Goal: Transaction & Acquisition: Purchase product/service

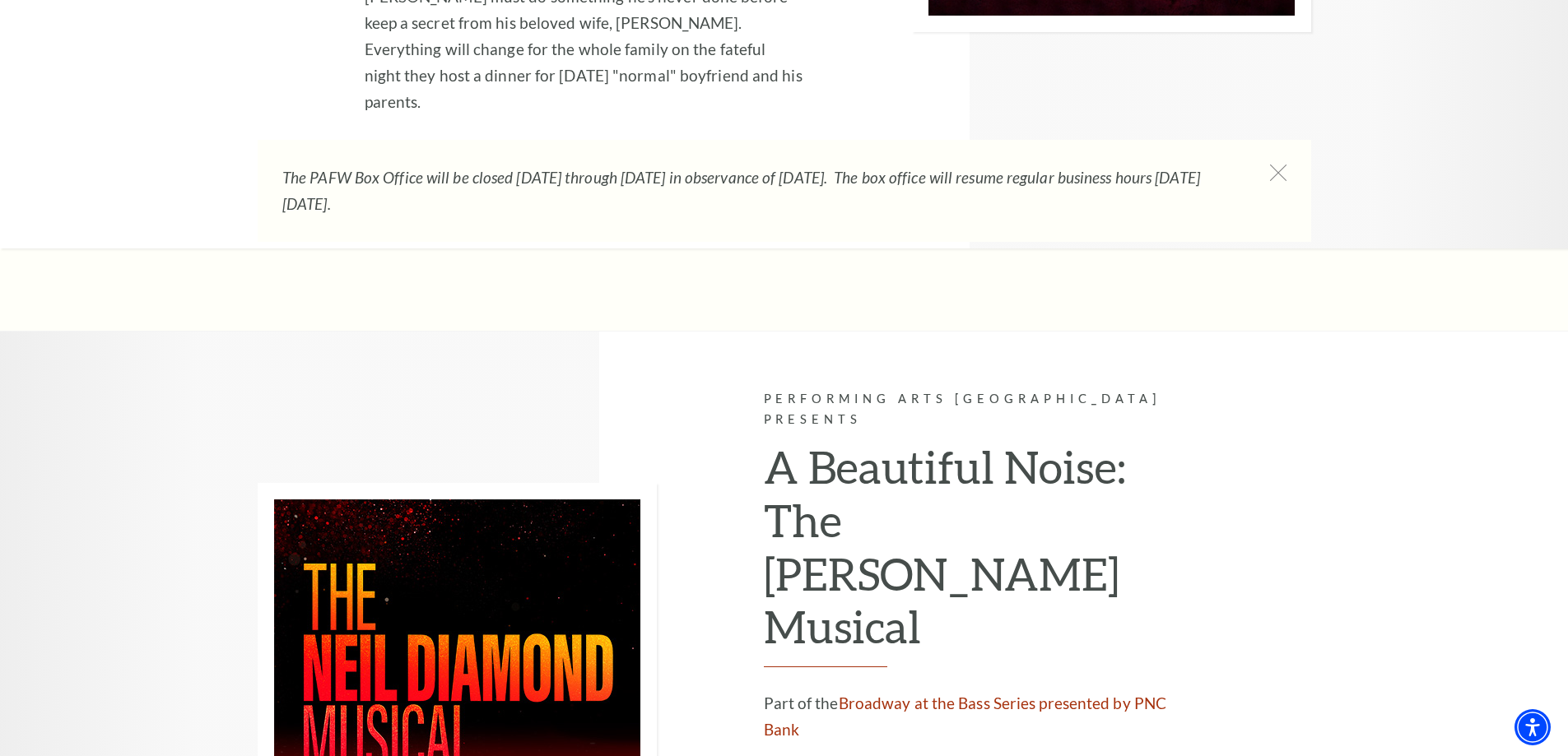
scroll to position [4030, 0]
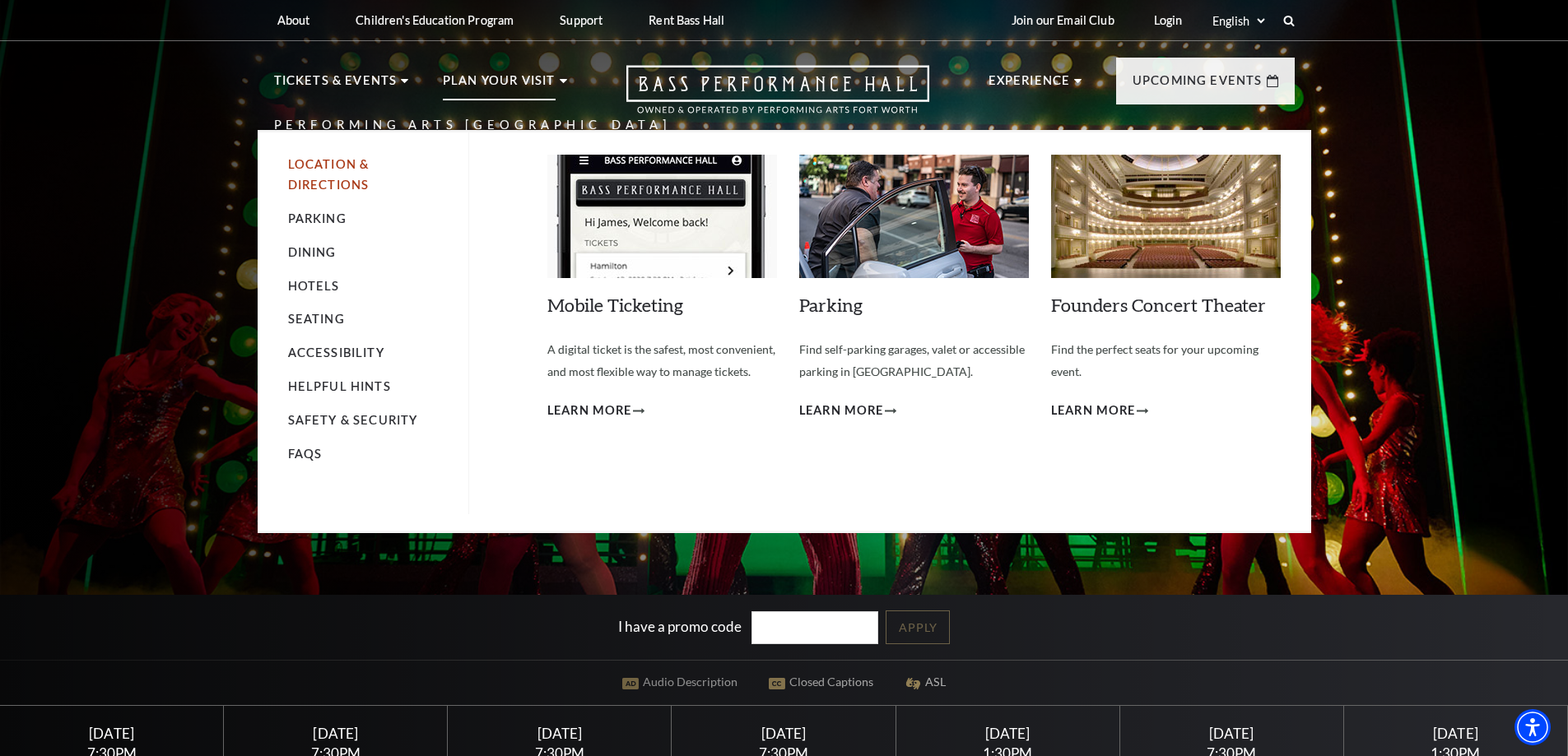
click at [345, 170] on link "Location & Directions" at bounding box center [328, 174] width 81 height 35
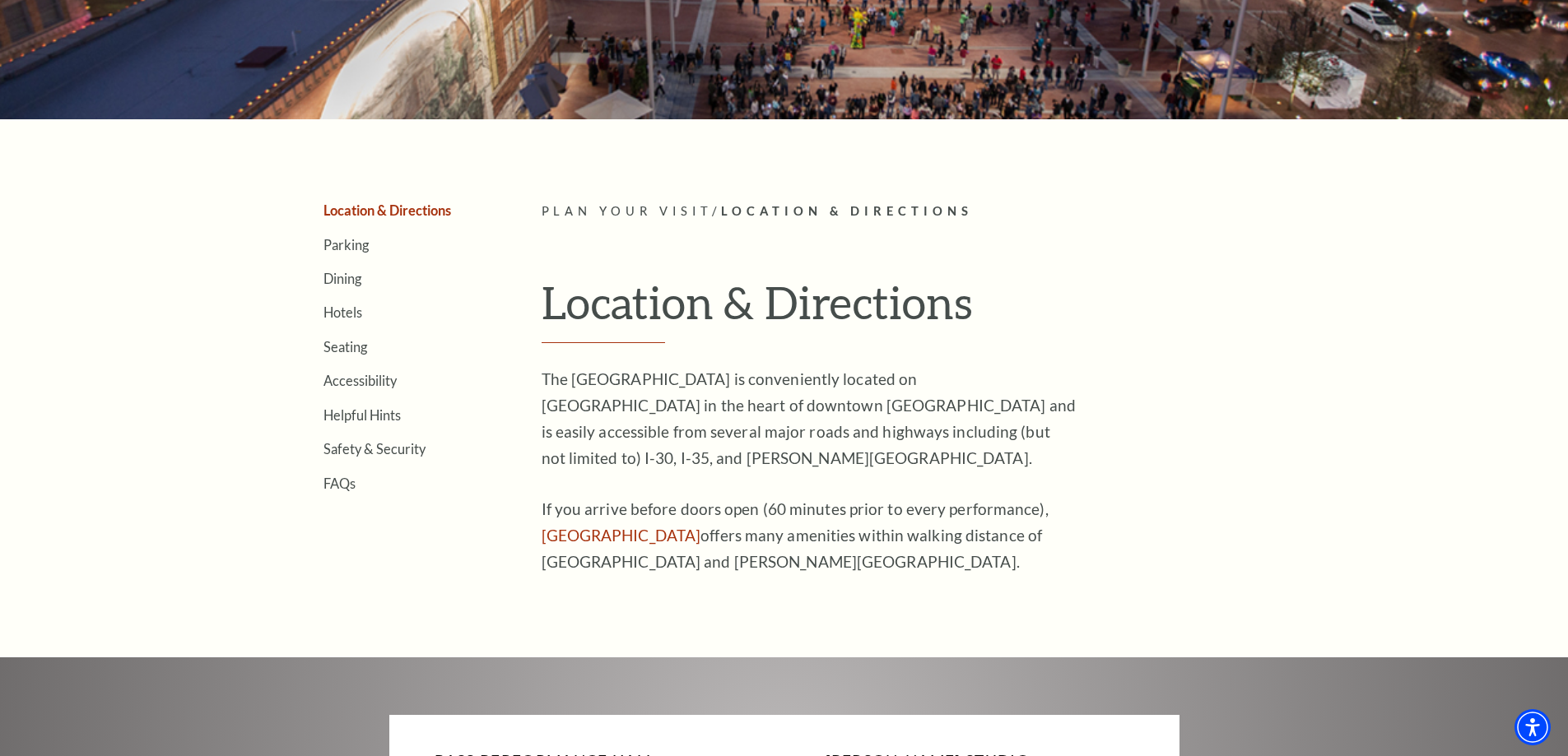
scroll to position [329, 0]
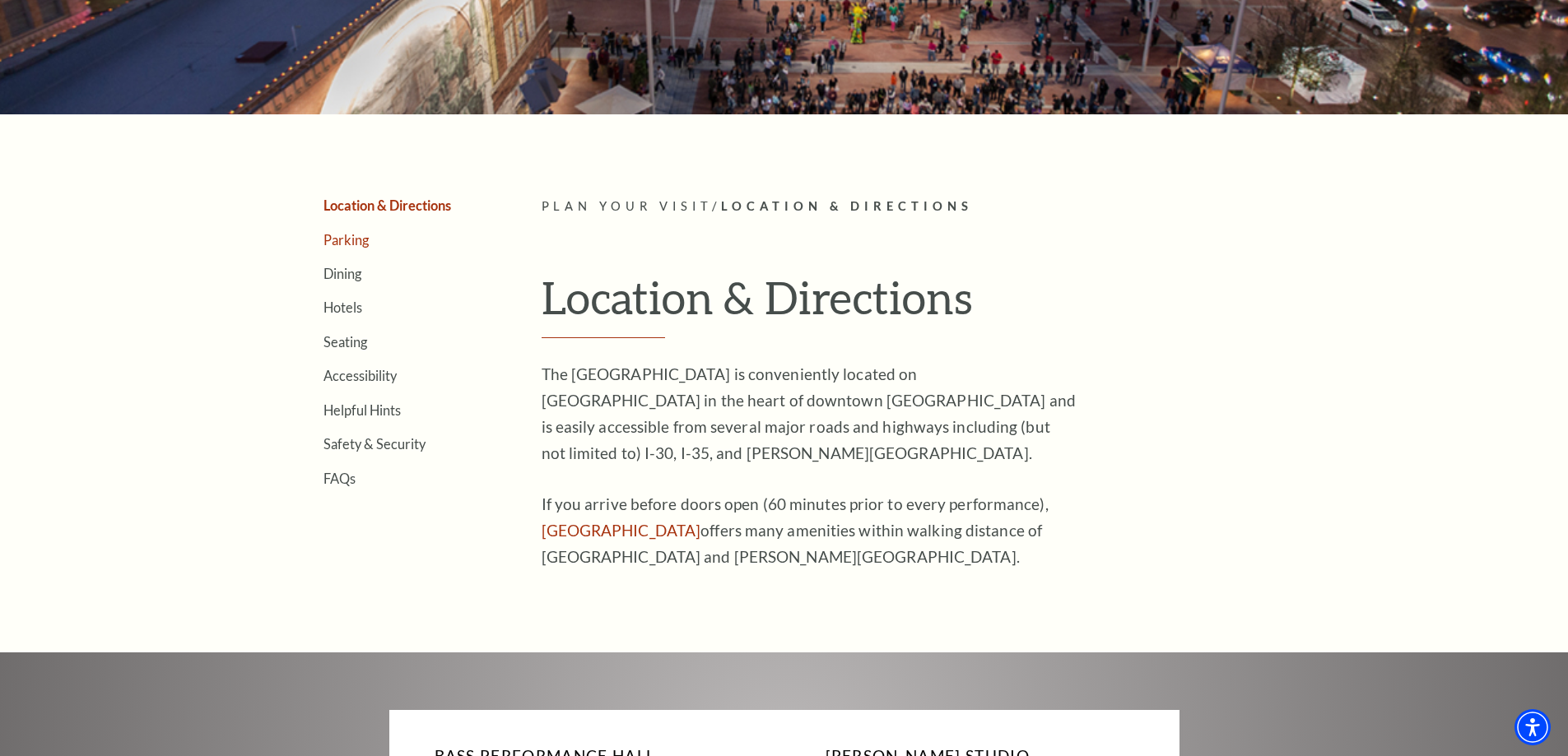
click at [332, 241] on link "Parking" at bounding box center [346, 239] width 45 height 16
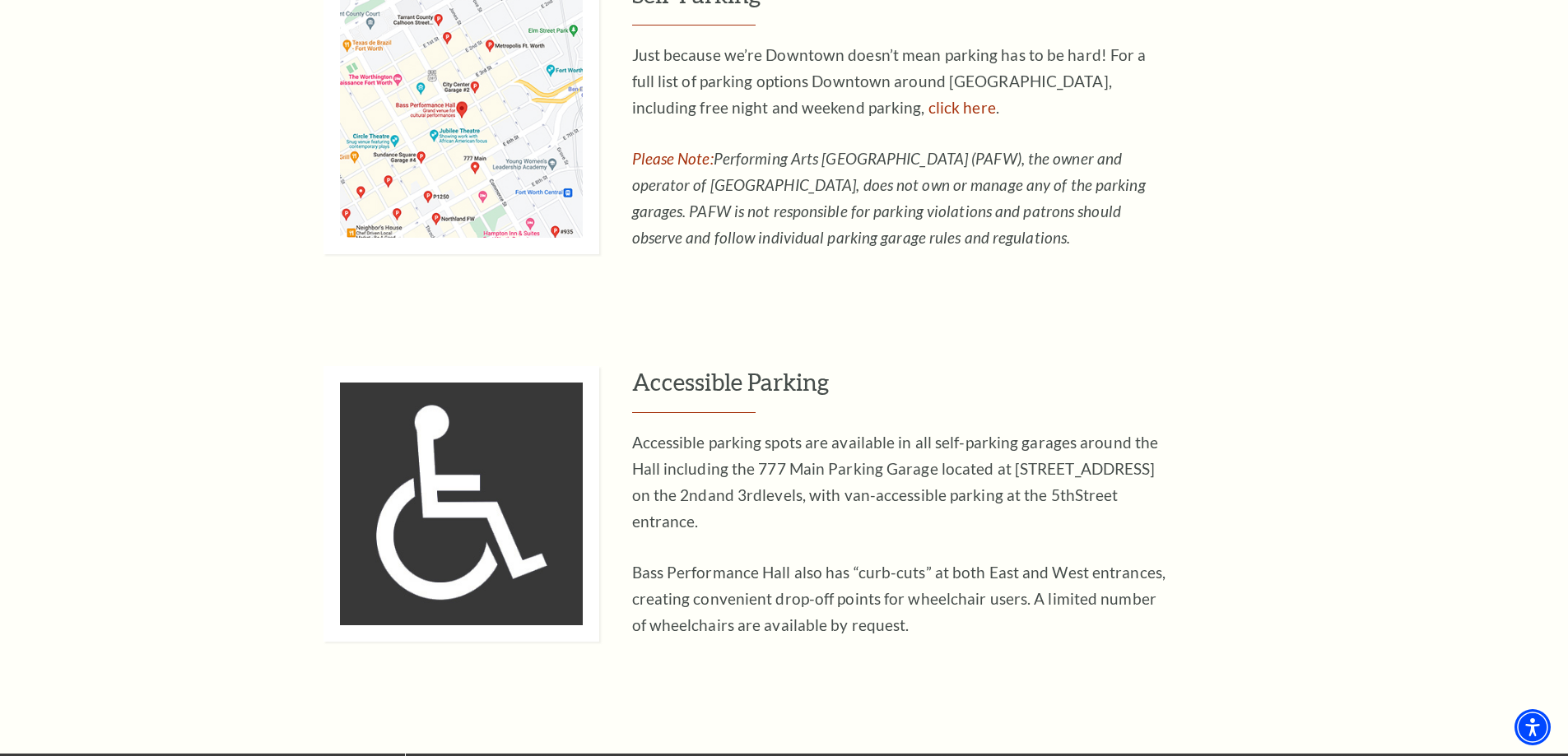
scroll to position [1143, 0]
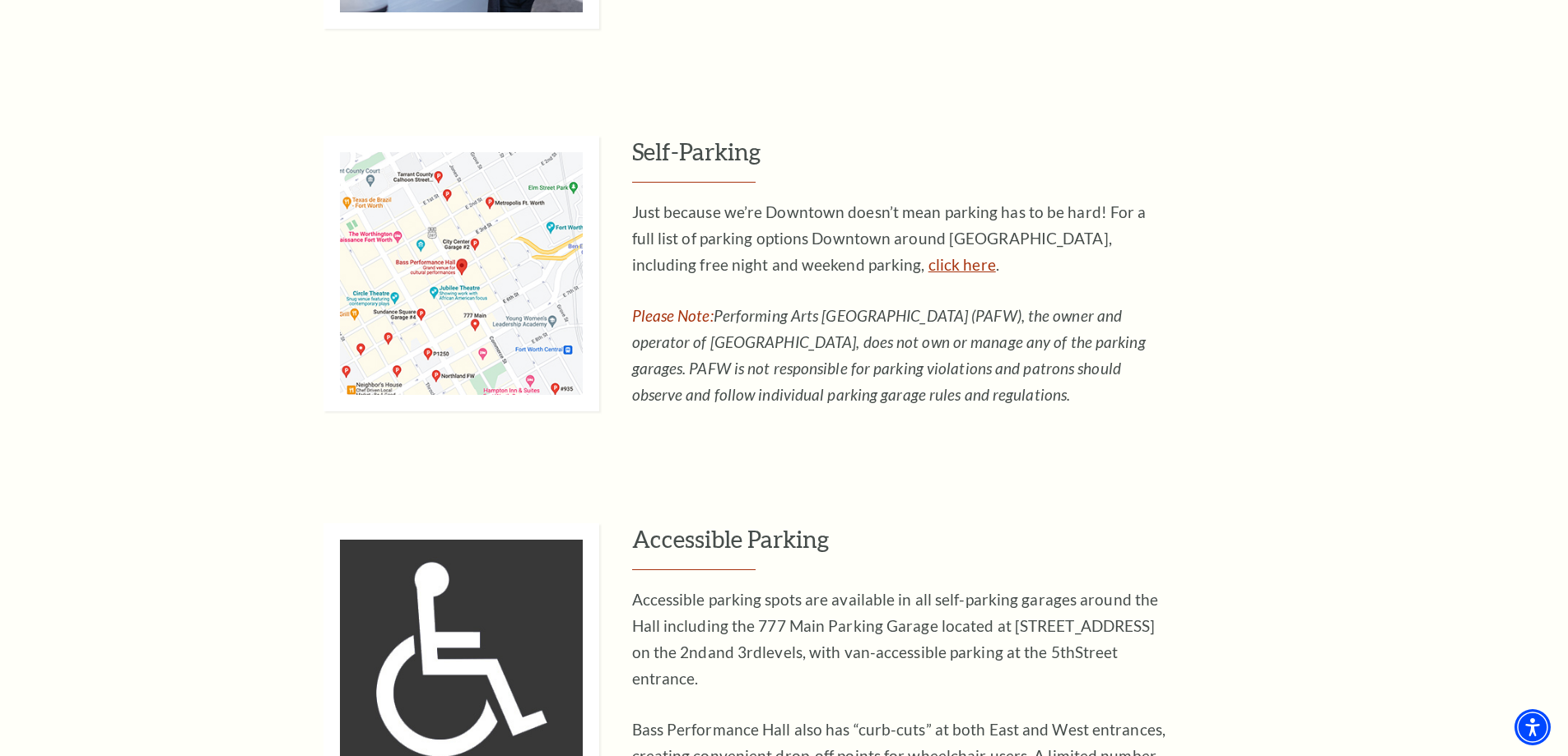
click at [928, 262] on link "click here" at bounding box center [962, 264] width 67 height 19
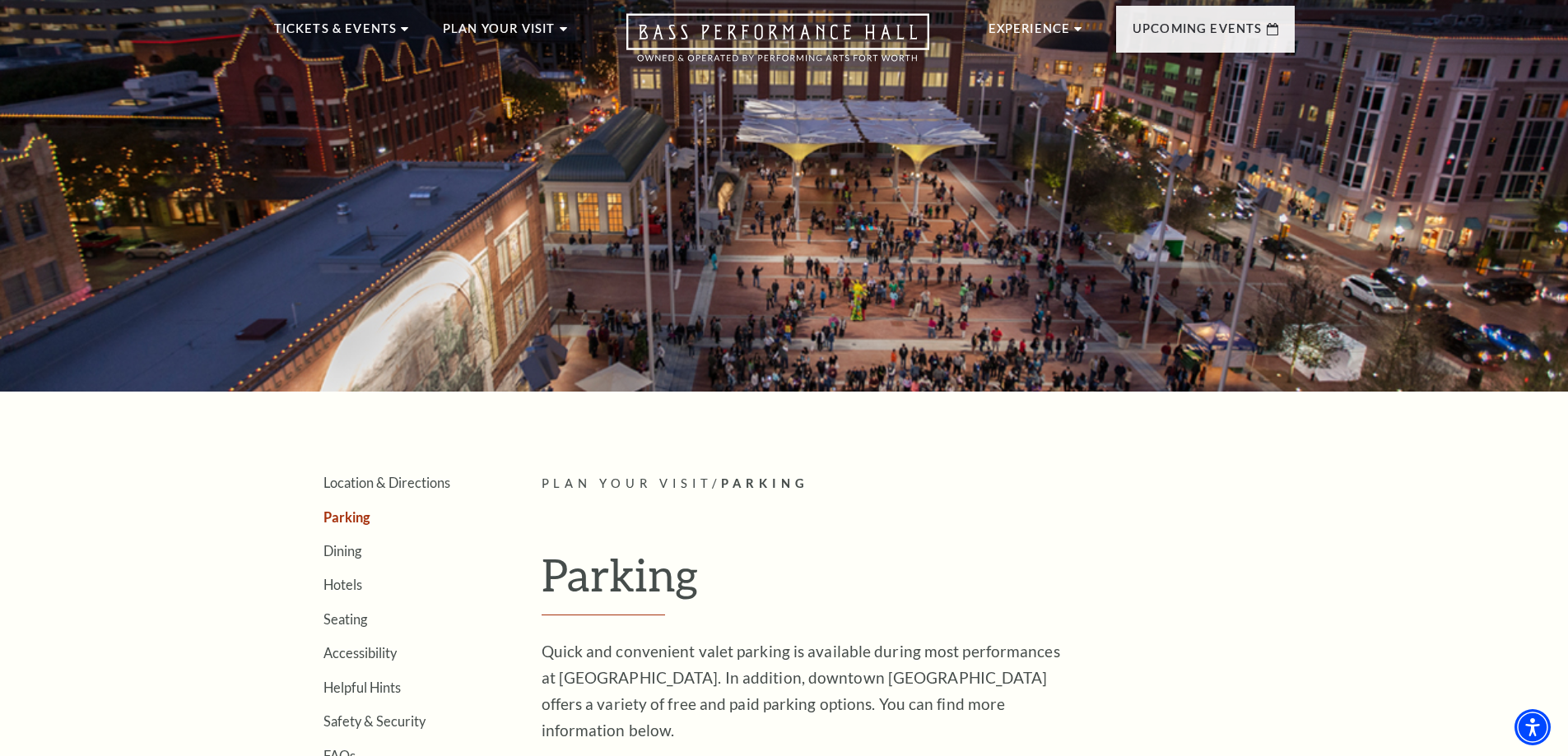
scroll to position [0, 0]
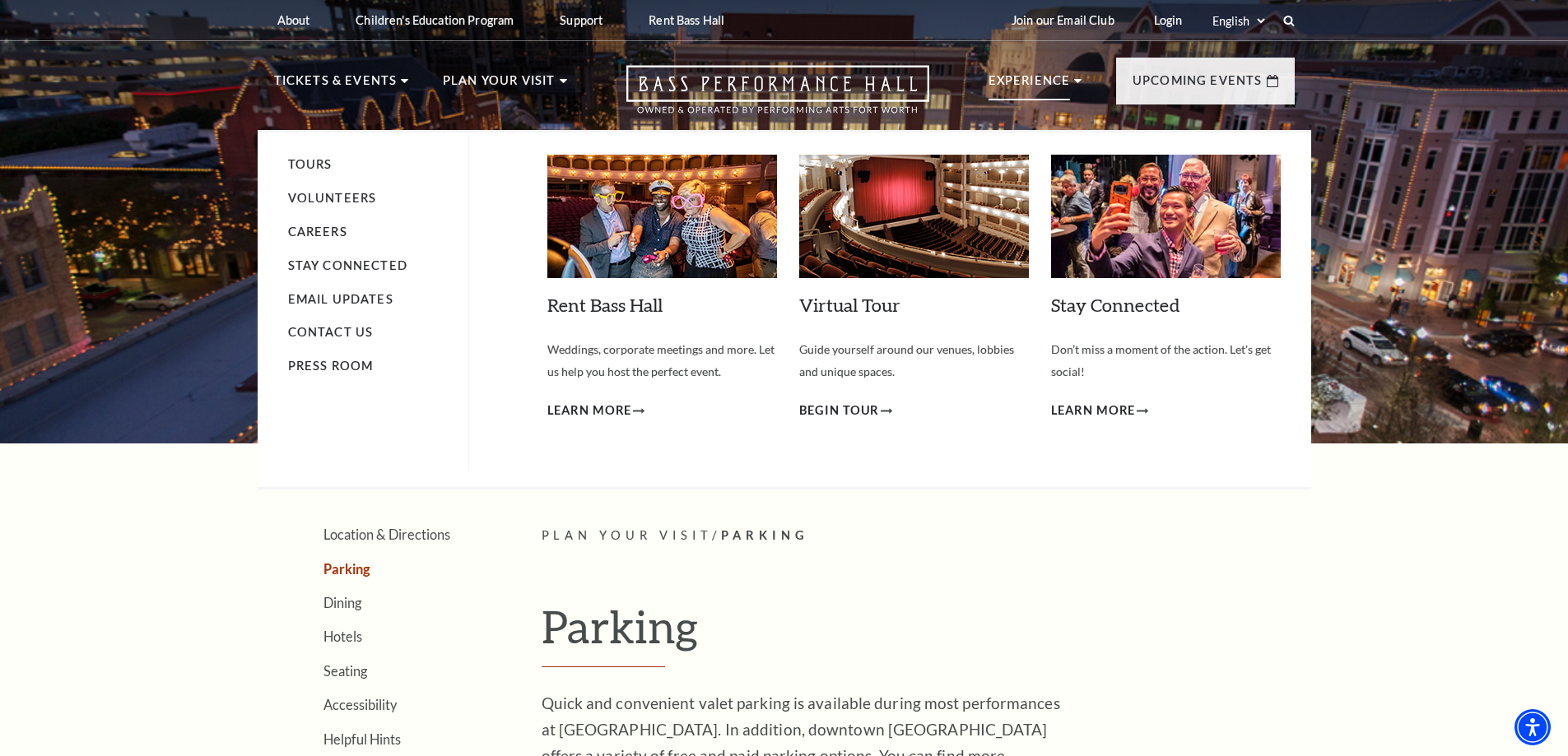
click at [1143, 260] on img at bounding box center [1165, 217] width 230 height 123
click at [1132, 259] on img at bounding box center [1165, 217] width 230 height 123
click at [888, 254] on img at bounding box center [914, 217] width 230 height 123
click at [857, 405] on span "Begin Tour" at bounding box center [840, 411] width 80 height 21
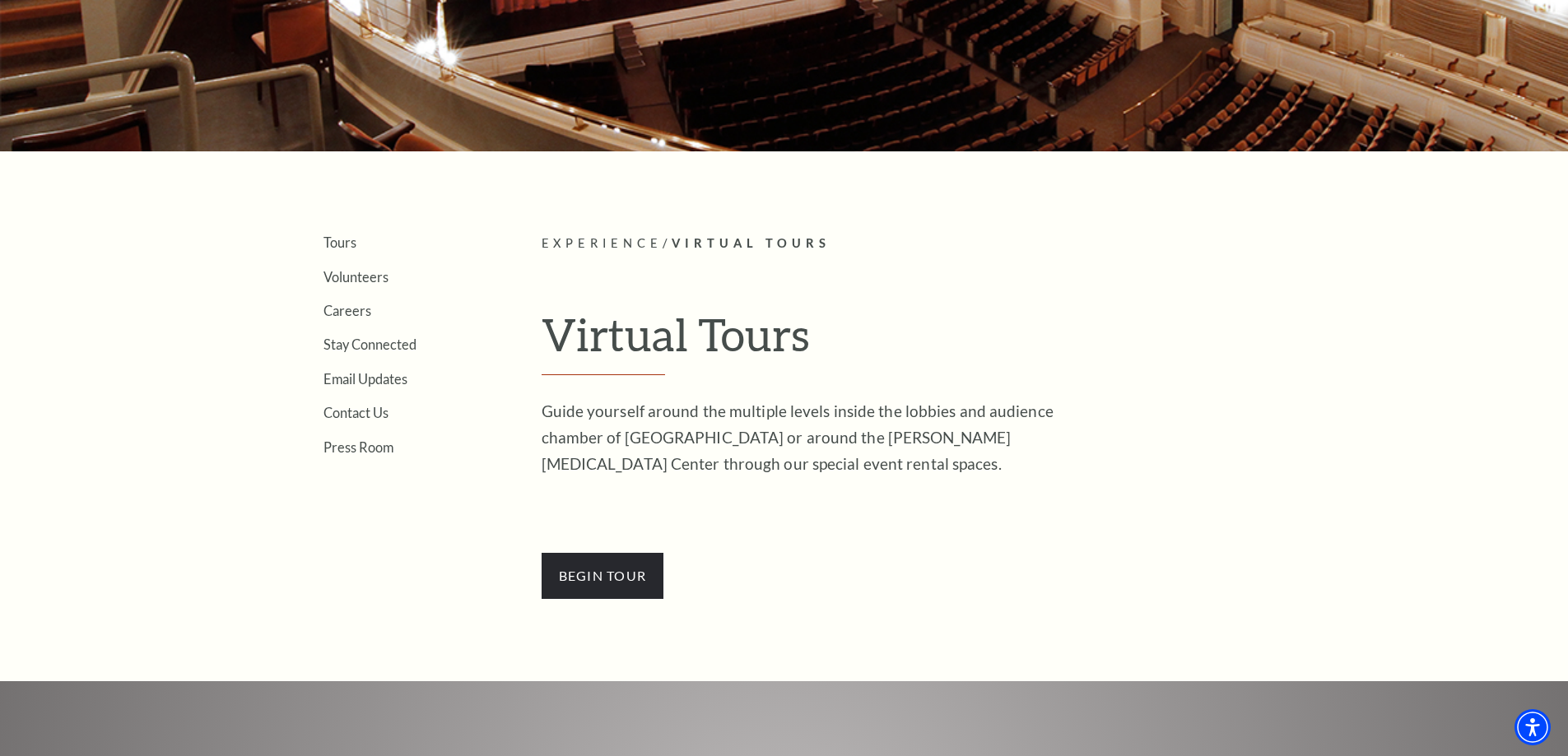
scroll to position [329, 0]
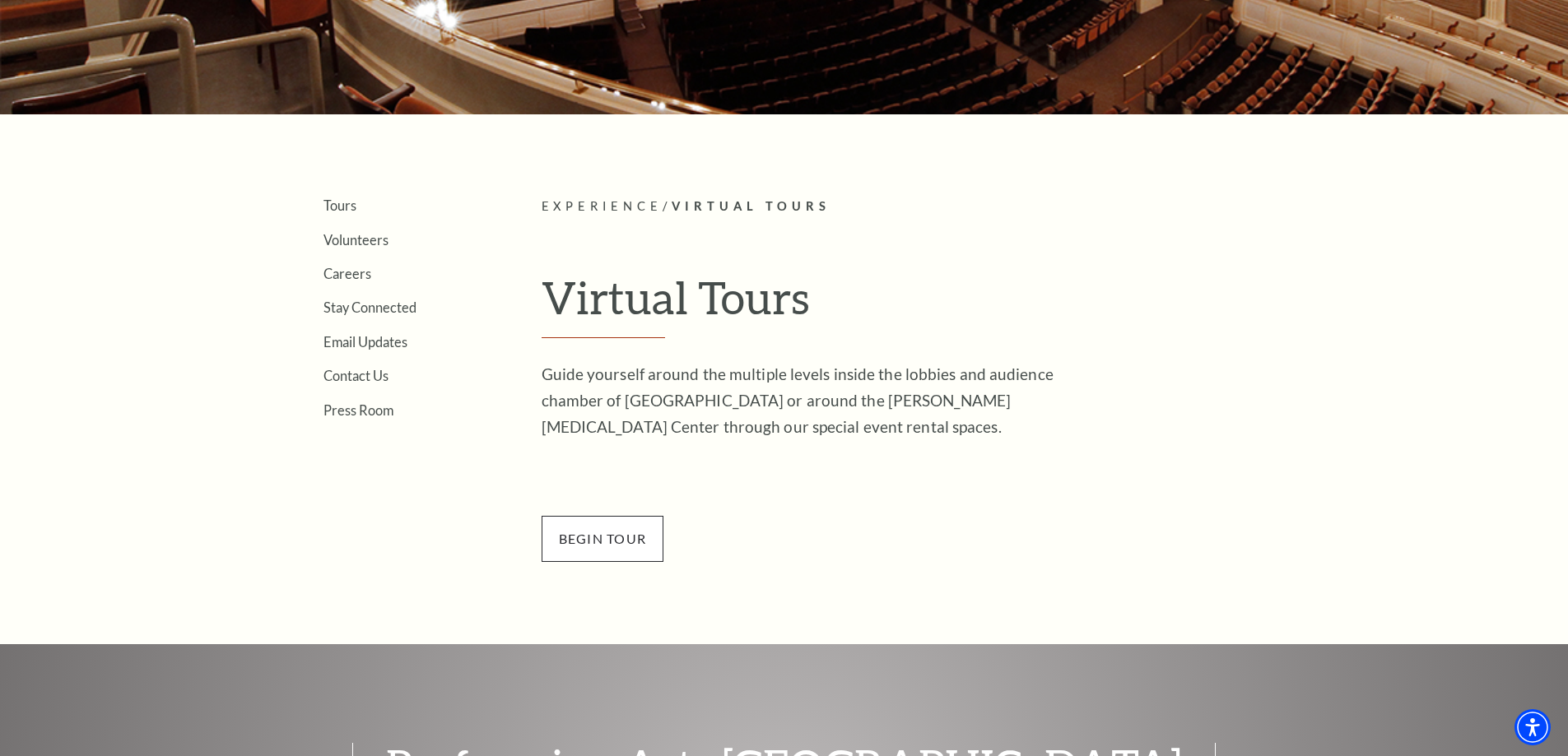
click at [596, 537] on span "BEGin Tour" at bounding box center [602, 538] width 122 height 46
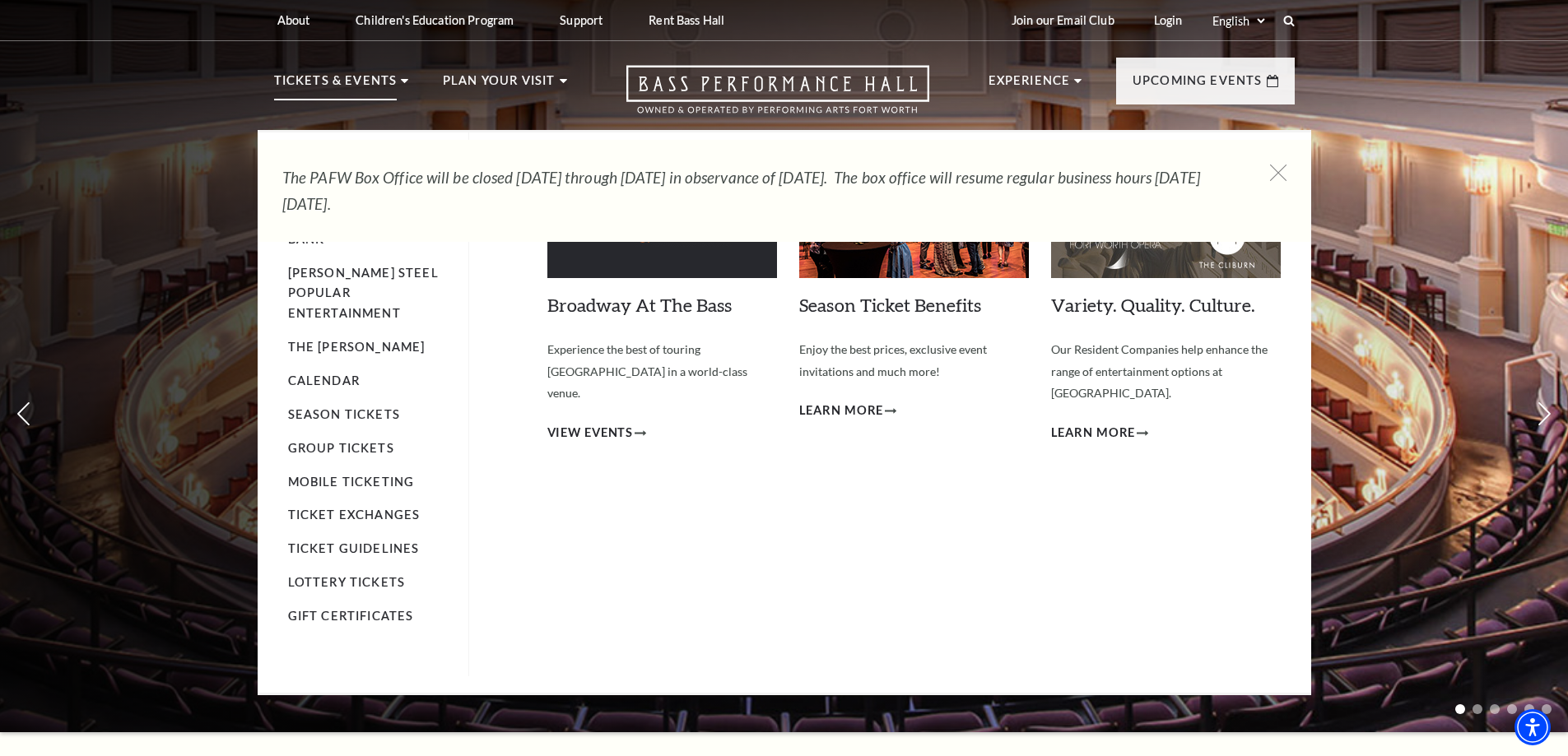
click at [335, 79] on p "Tickets & Events" at bounding box center [335, 86] width 123 height 30
click at [377, 80] on p "Tickets & Events" at bounding box center [335, 86] width 123 height 30
click at [315, 373] on link "Calendar" at bounding box center [323, 380] width 72 height 14
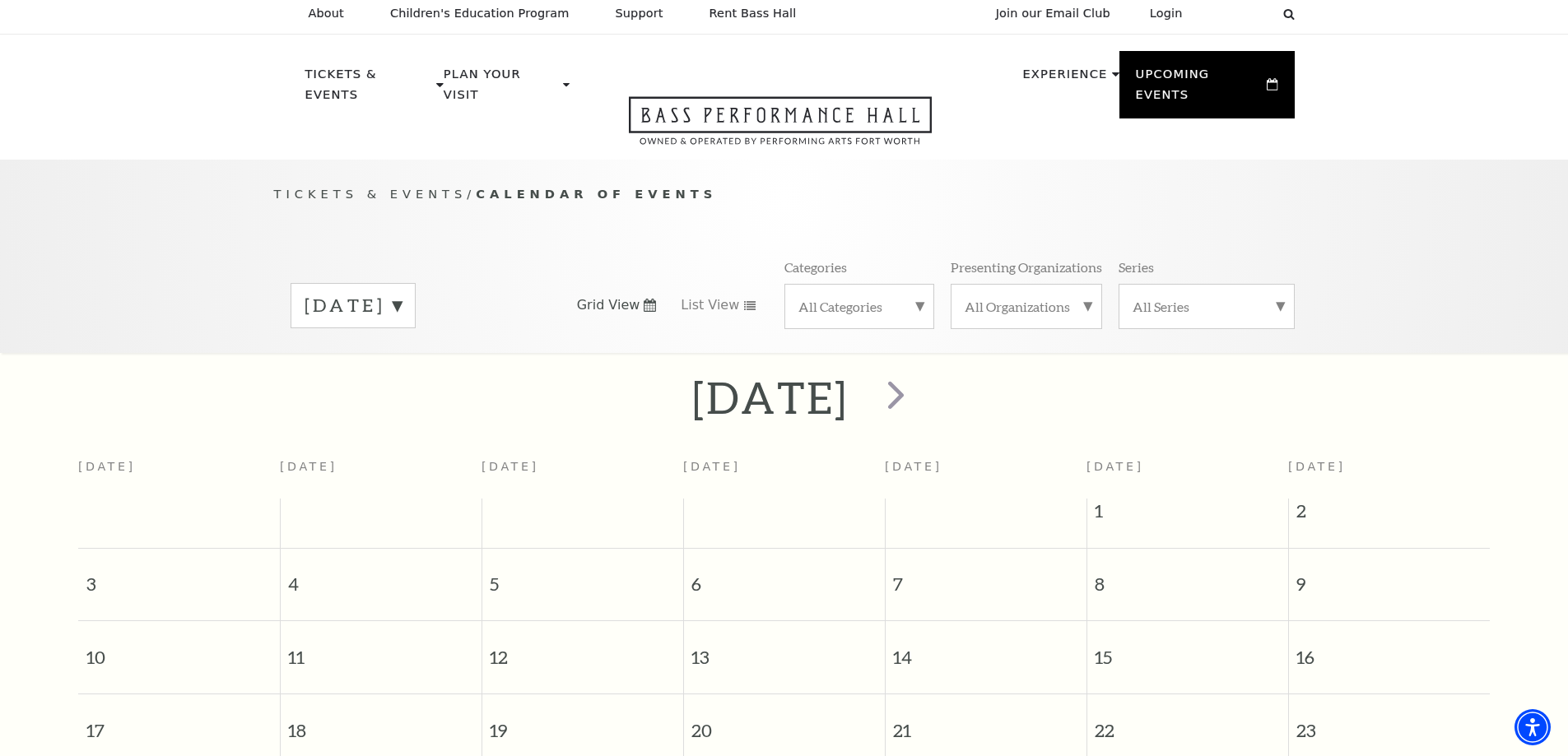
scroll to position [146, 0]
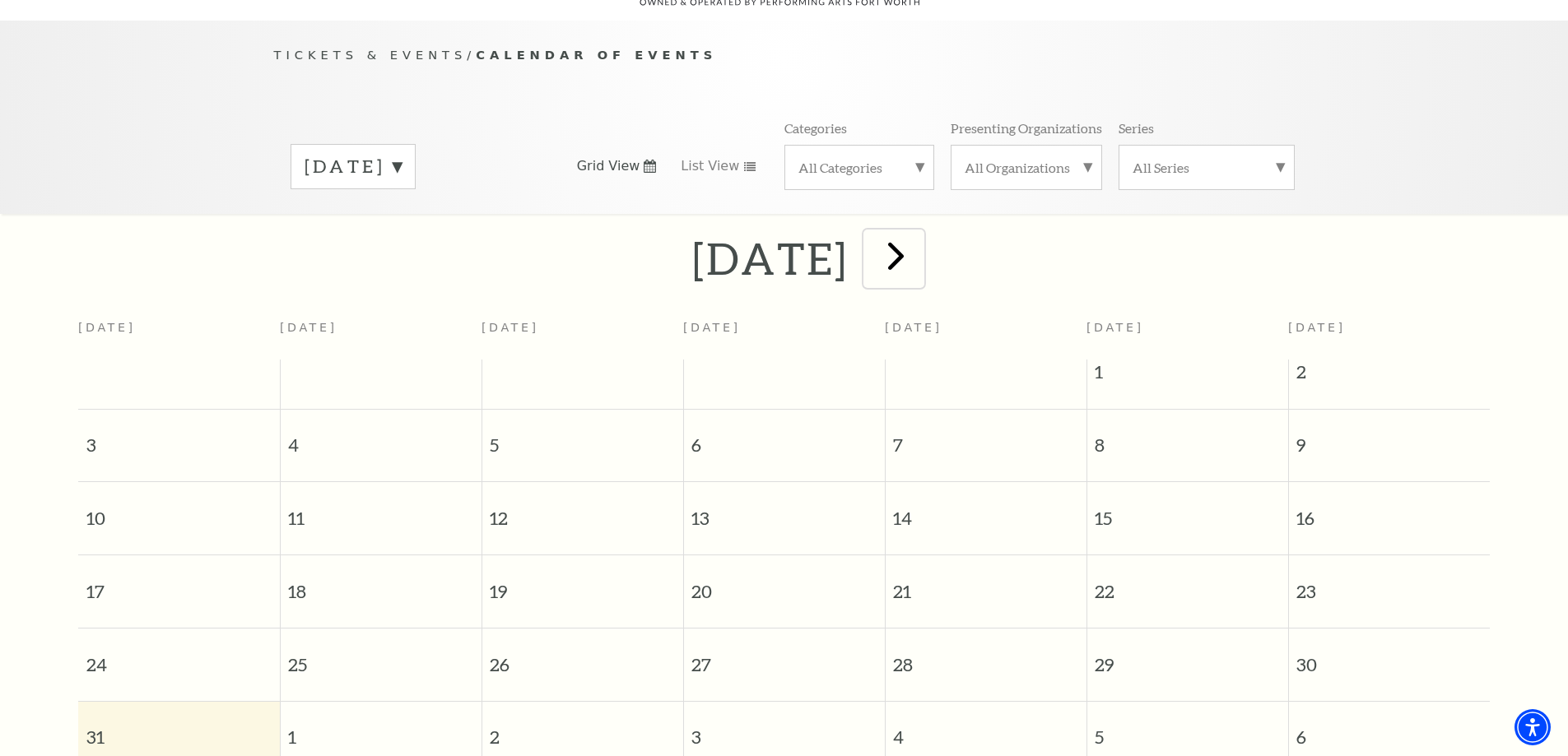
click at [919, 238] on span "next" at bounding box center [896, 255] width 47 height 47
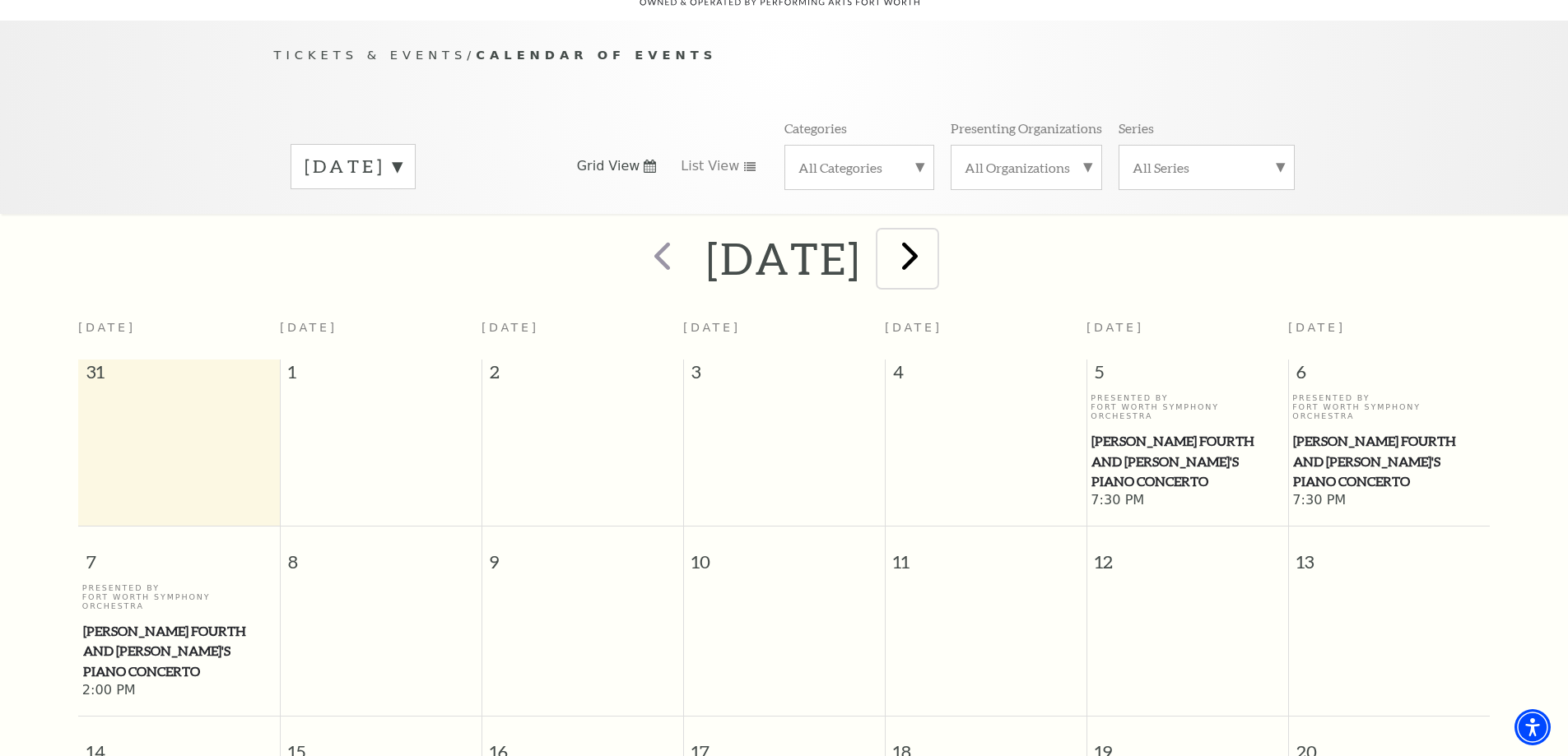
click at [933, 243] on span "next" at bounding box center [910, 255] width 47 height 47
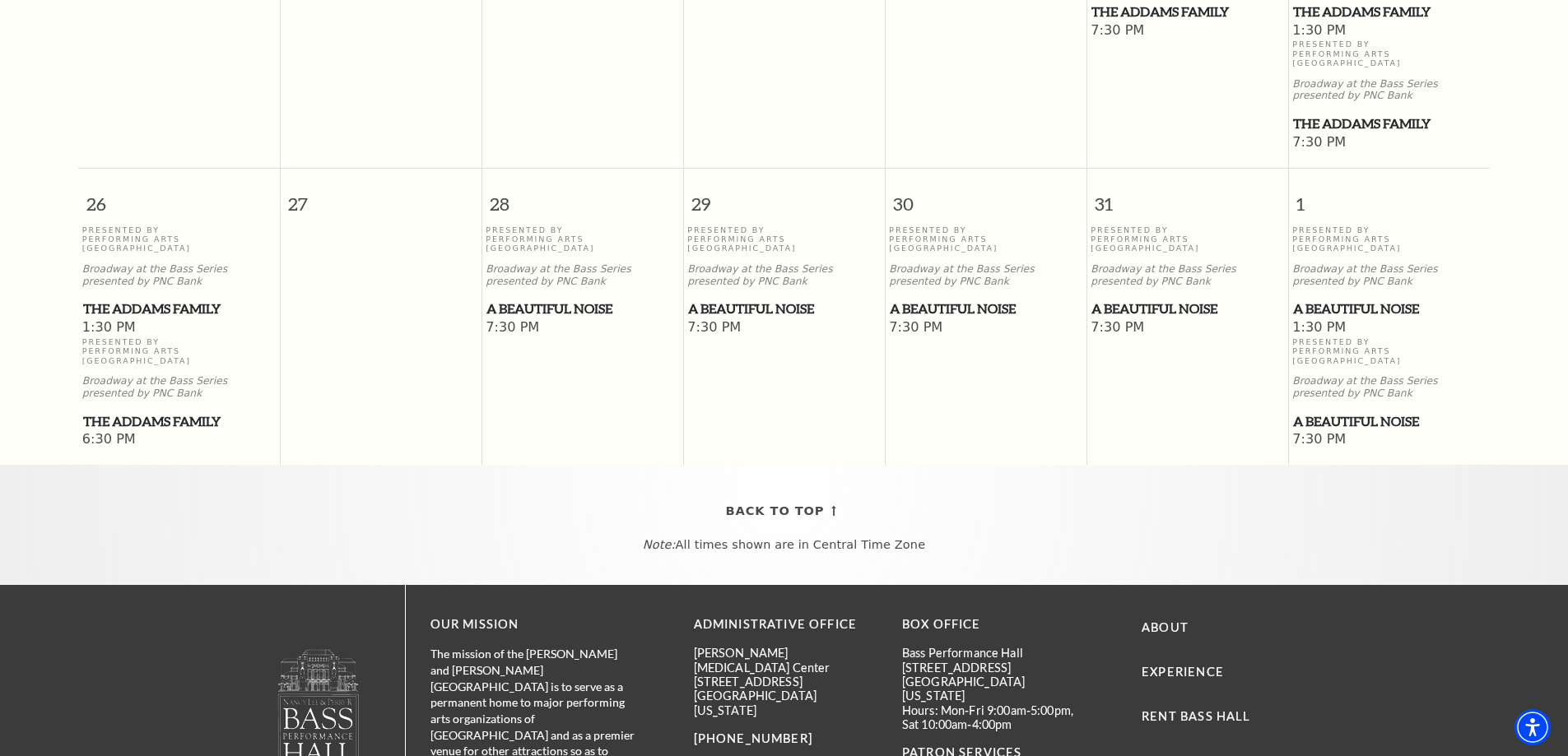
scroll to position [1297, 0]
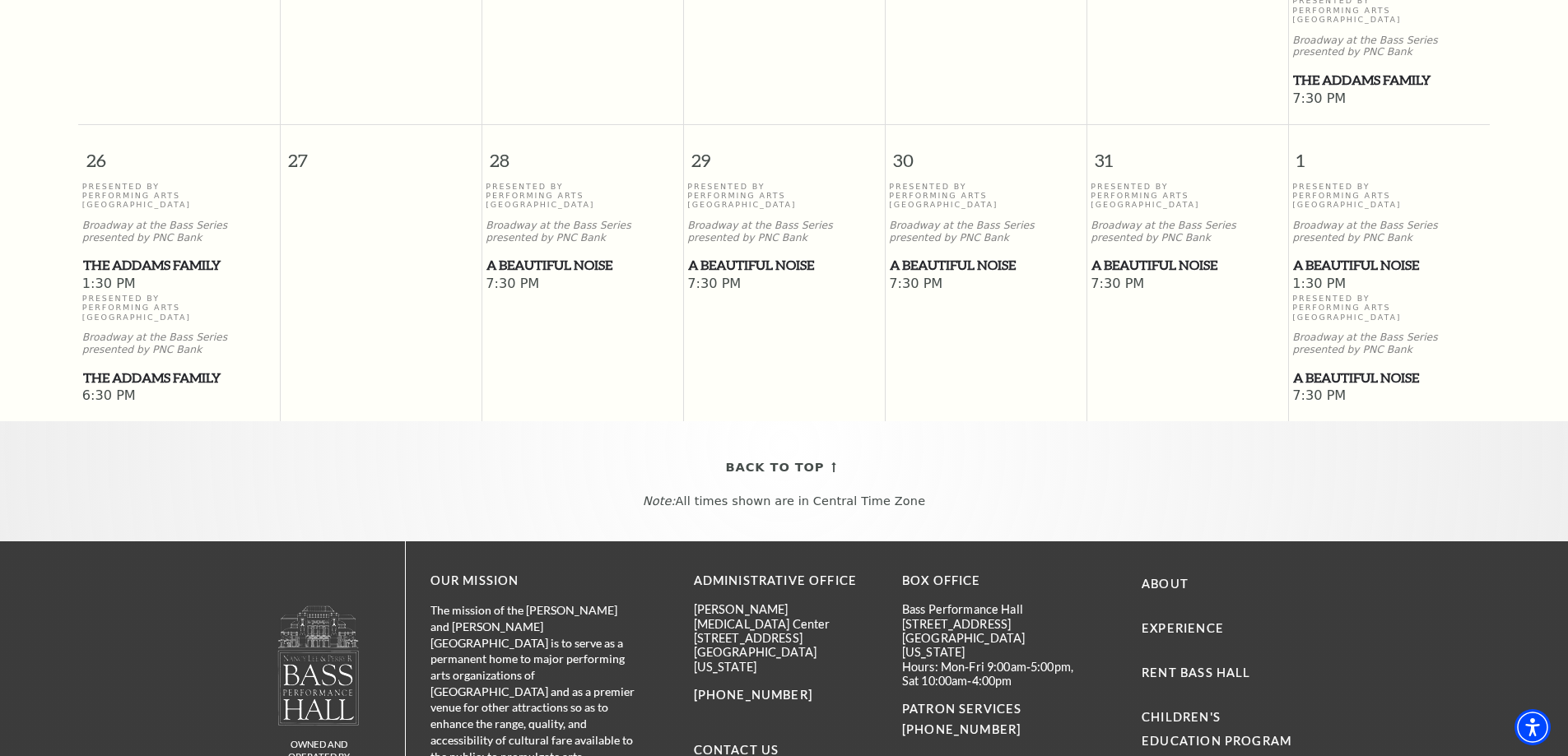
click at [1160, 255] on span "A Beautiful Noise" at bounding box center [1186, 265] width 191 height 21
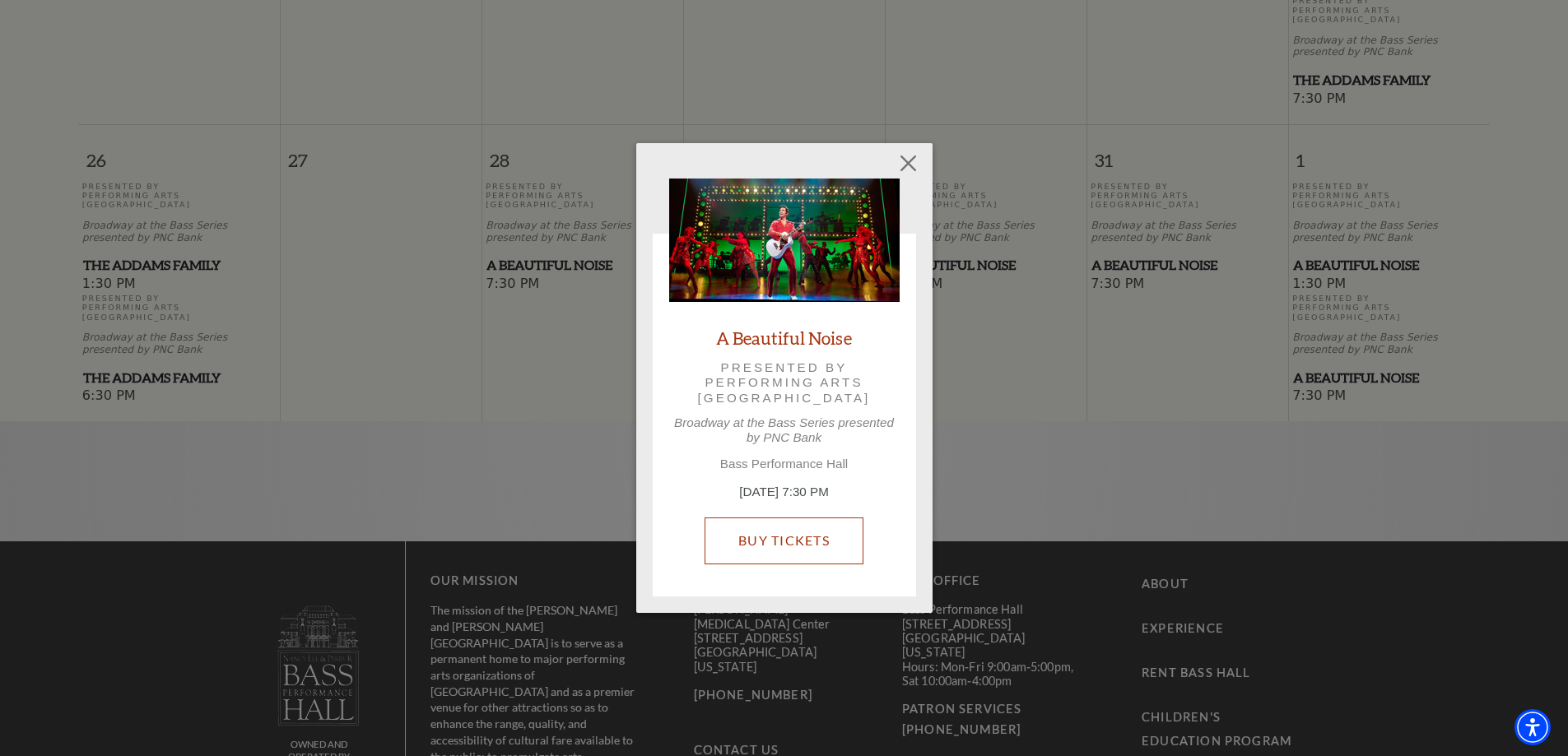
click at [822, 543] on link "Buy Tickets" at bounding box center [784, 539] width 159 height 46
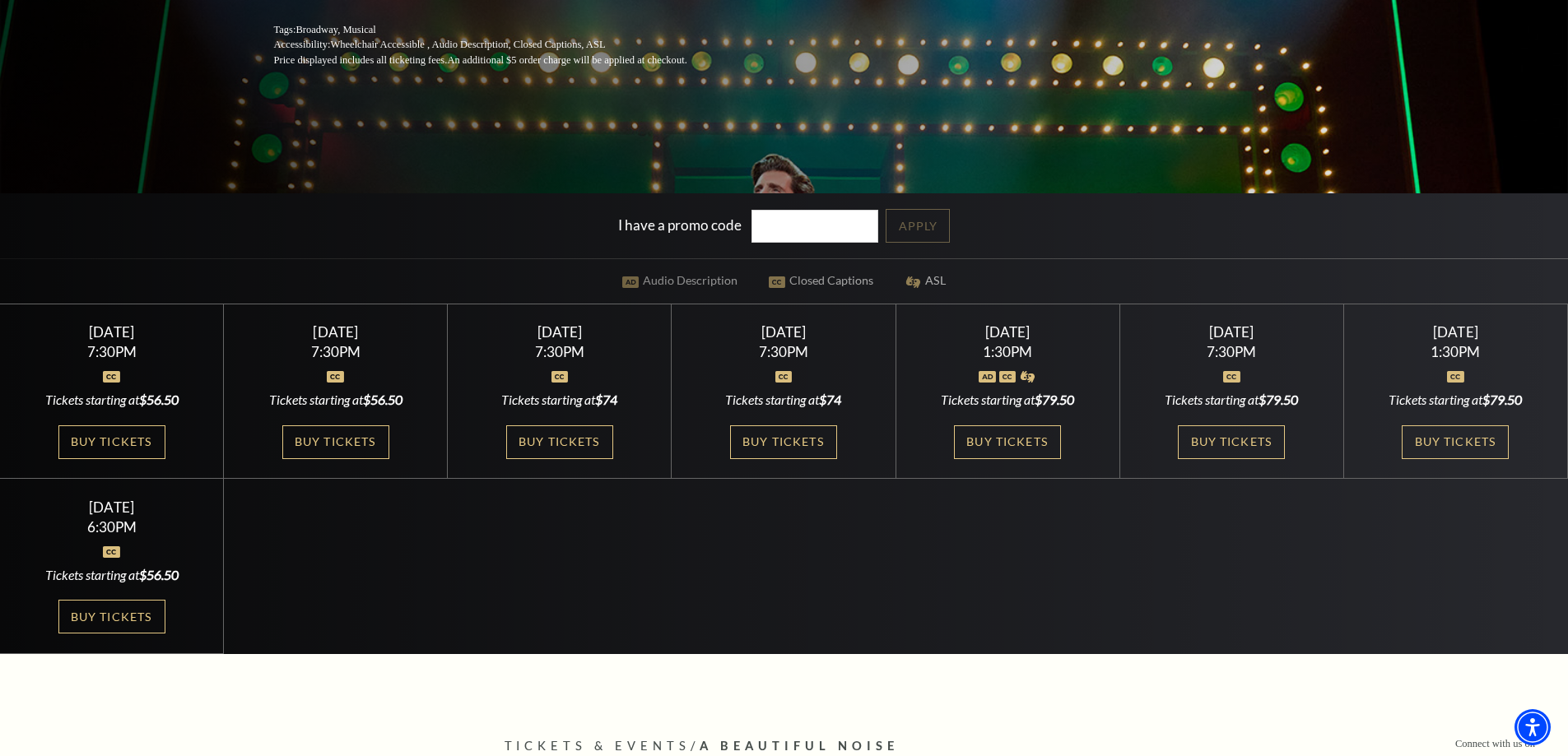
scroll to position [412, 0]
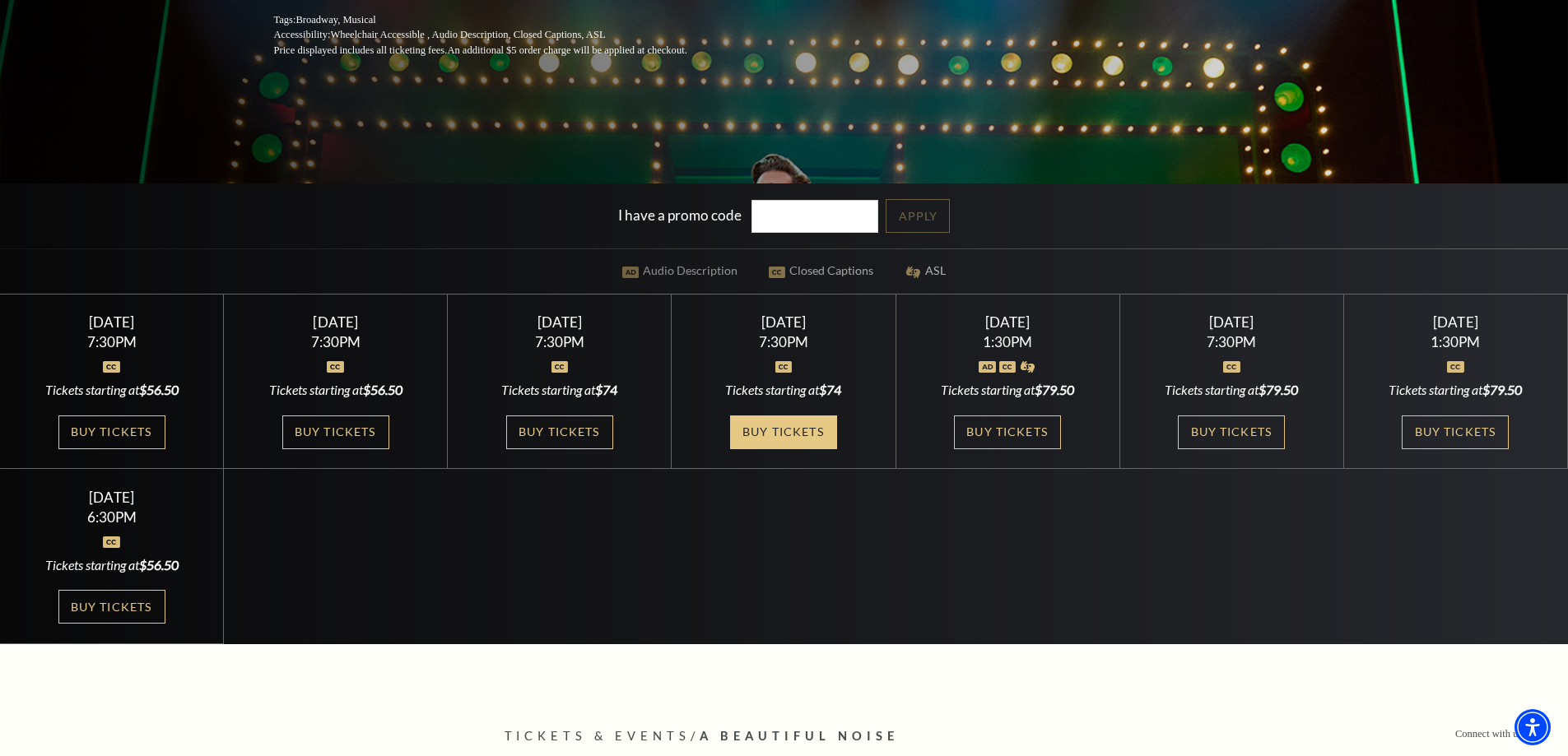
click at [799, 436] on link "Buy Tickets" at bounding box center [784, 432] width 107 height 34
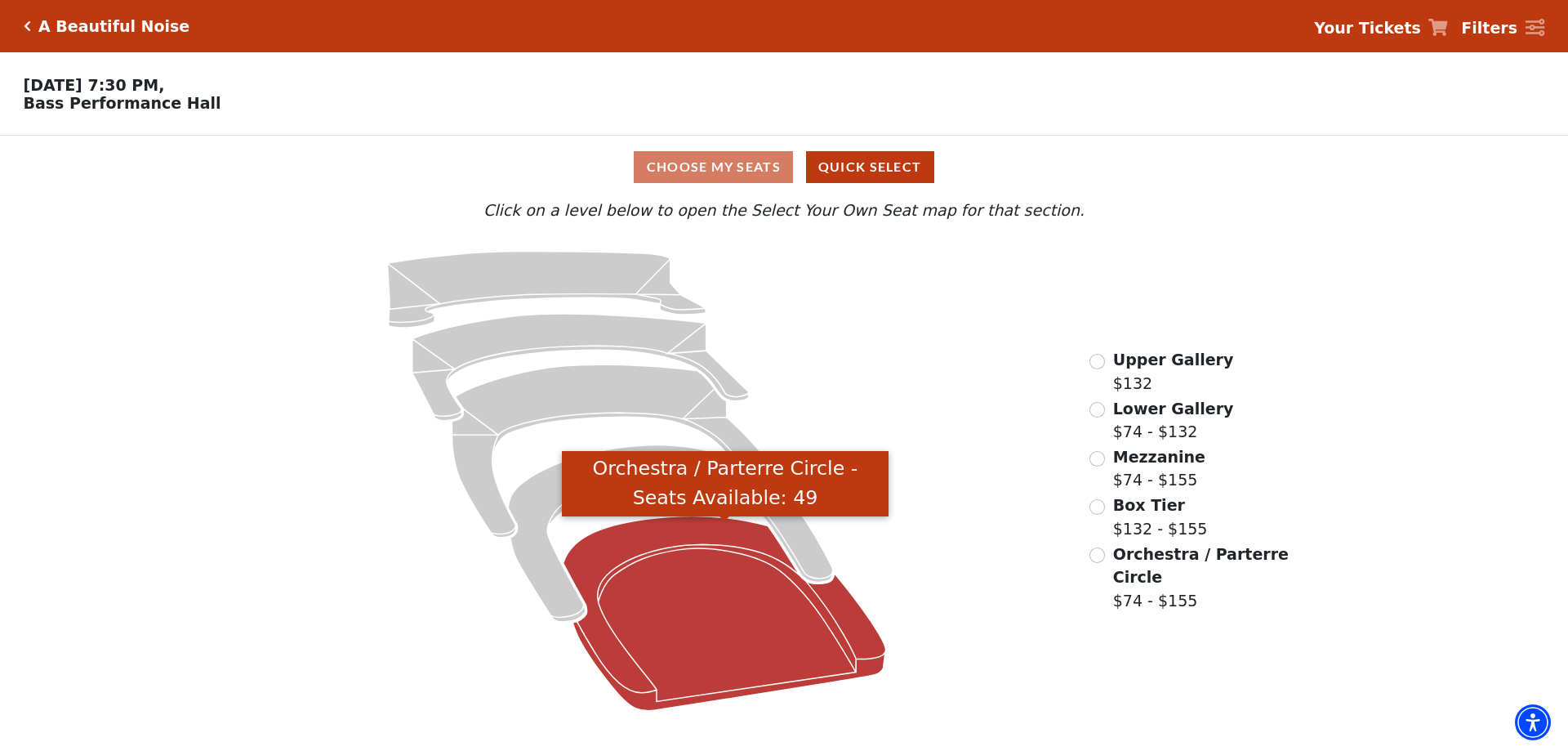
click at [688, 580] on icon "Orchestra / Parterre Circle - Seats Available: 49" at bounding box center [725, 614] width 322 height 195
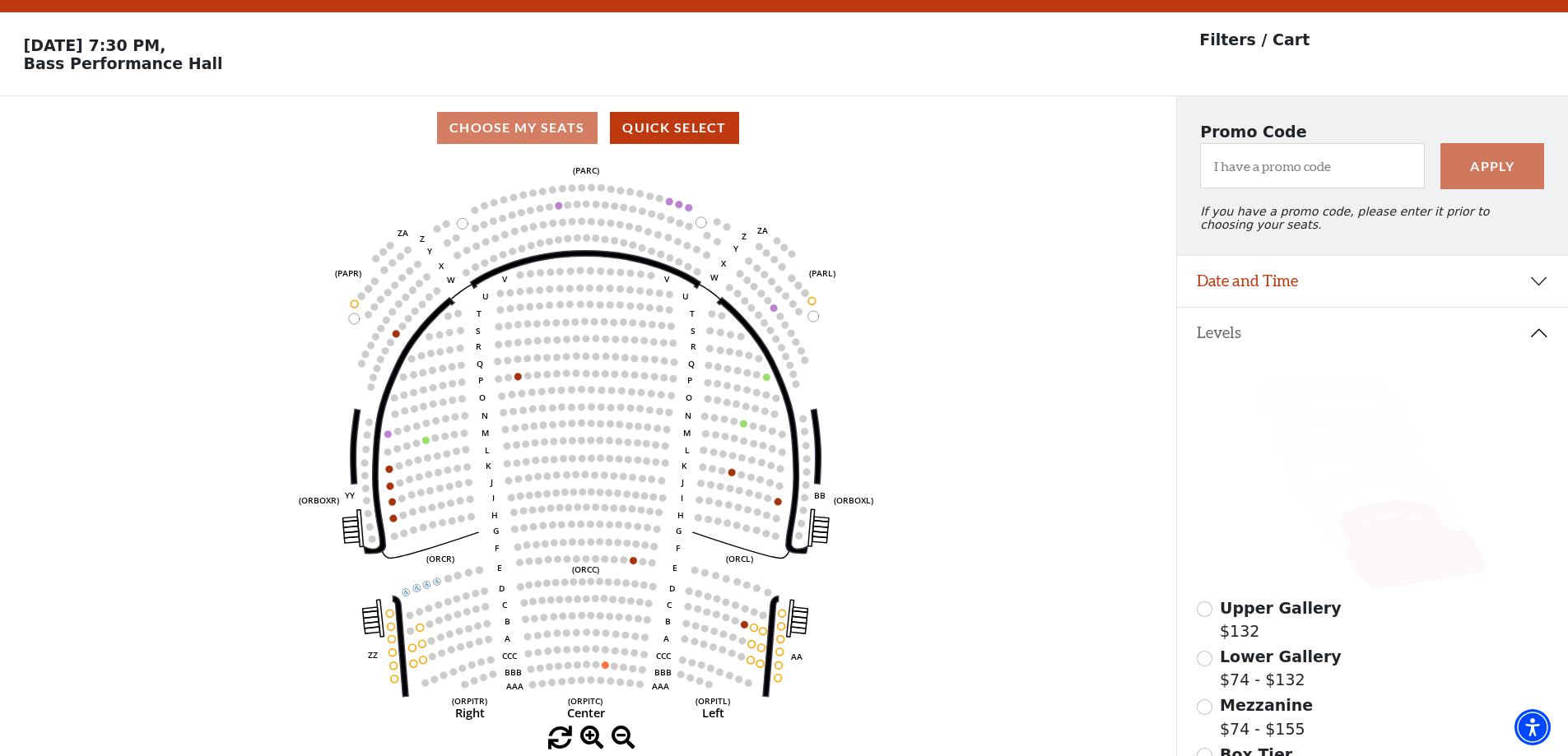
scroll to position [77, 0]
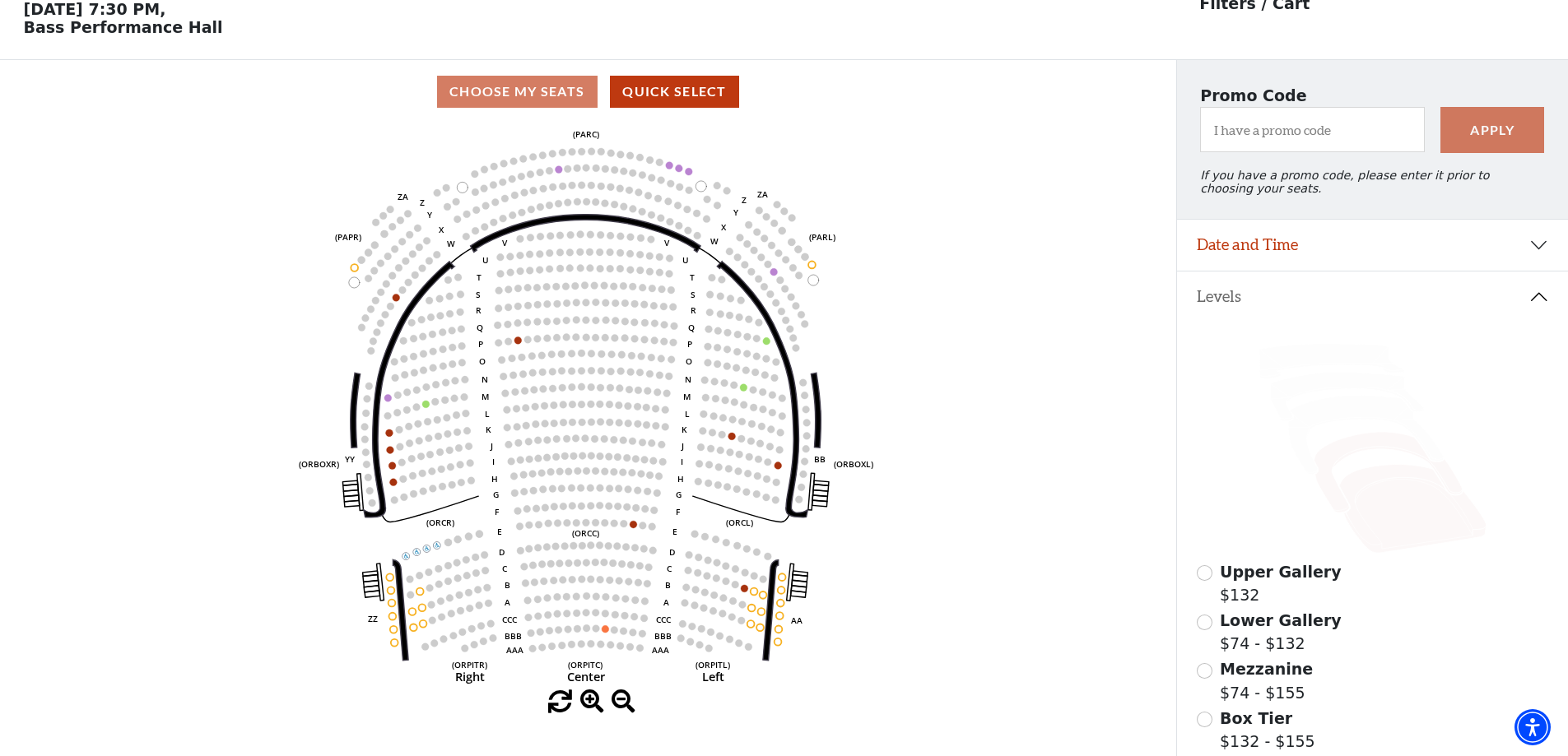
click at [1372, 451] on icon at bounding box center [1387, 472] width 148 height 80
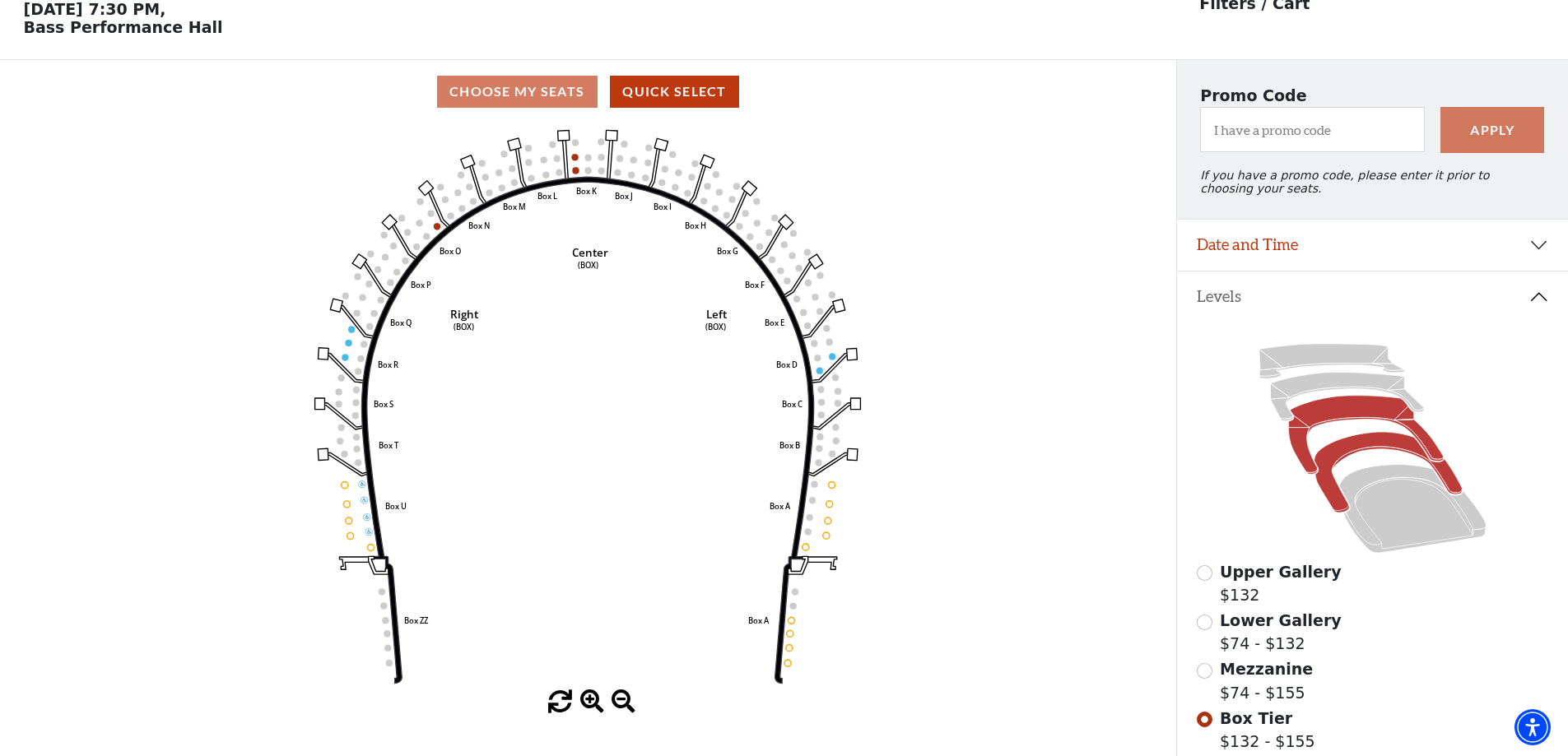
click at [1363, 425] on icon at bounding box center [1365, 435] width 155 height 79
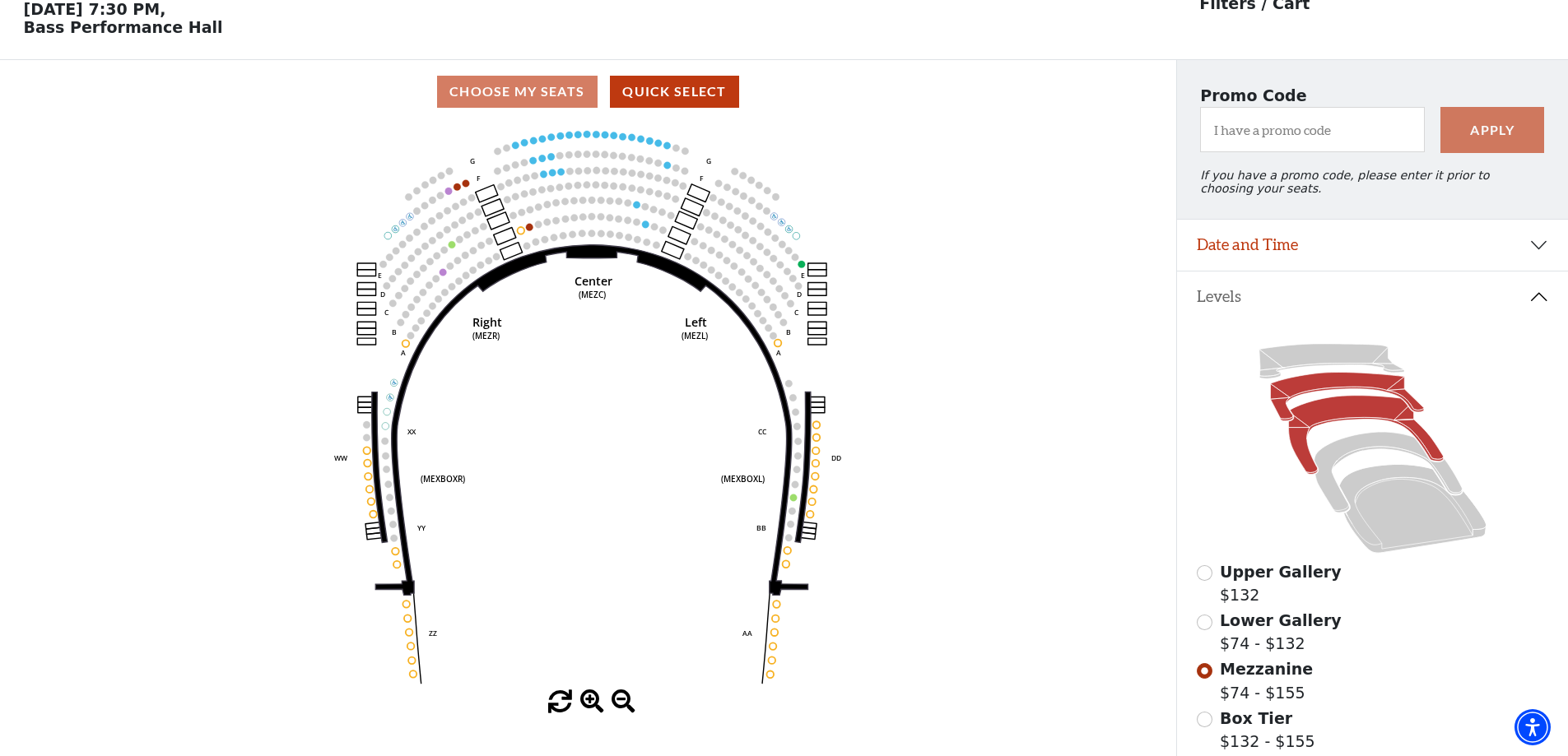
click at [1303, 395] on icon at bounding box center [1347, 397] width 153 height 49
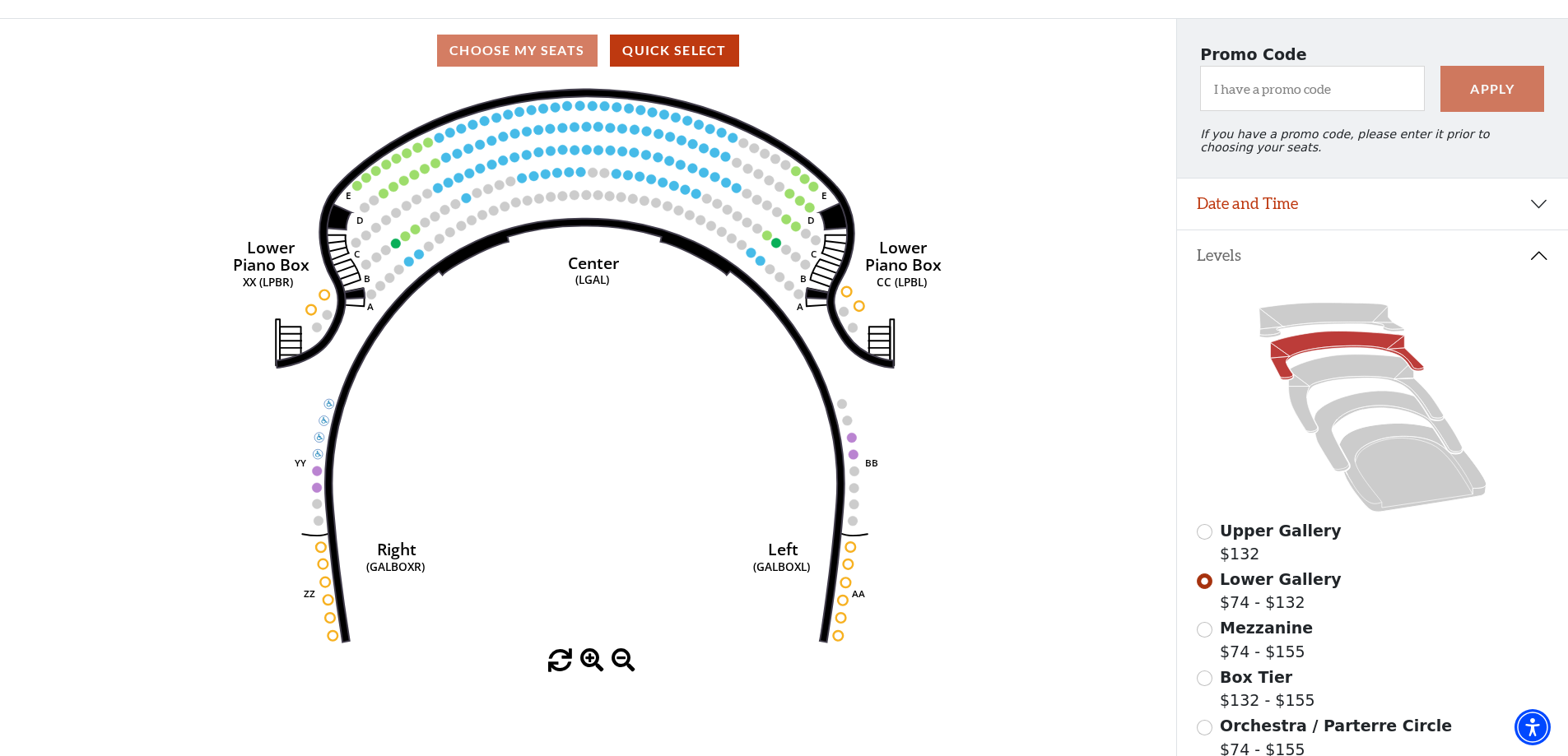
scroll to position [70, 0]
